Goal: Find specific page/section: Find specific page/section

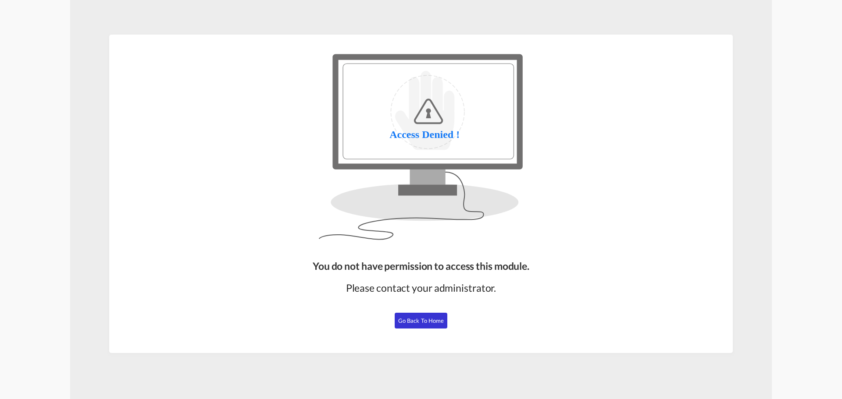
click at [428, 316] on button "Go Back to Home" at bounding box center [421, 321] width 53 height 16
